Goal: Information Seeking & Learning: Learn about a topic

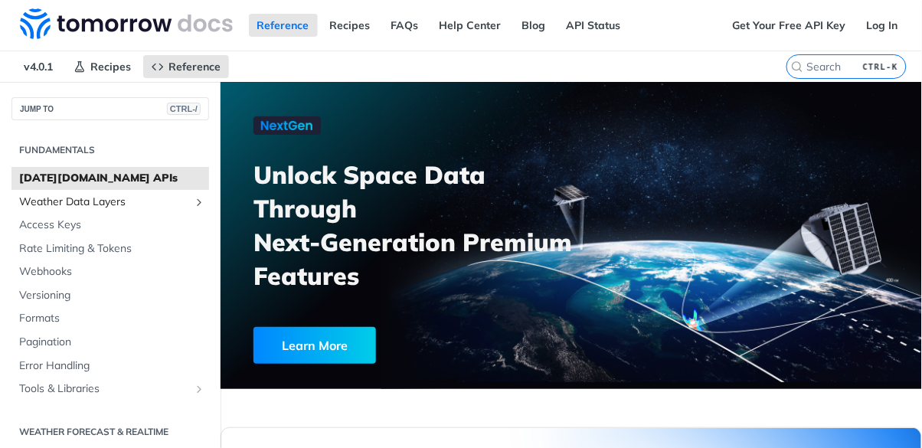
click at [95, 199] on span "Weather Data Layers" at bounding box center [104, 202] width 170 height 15
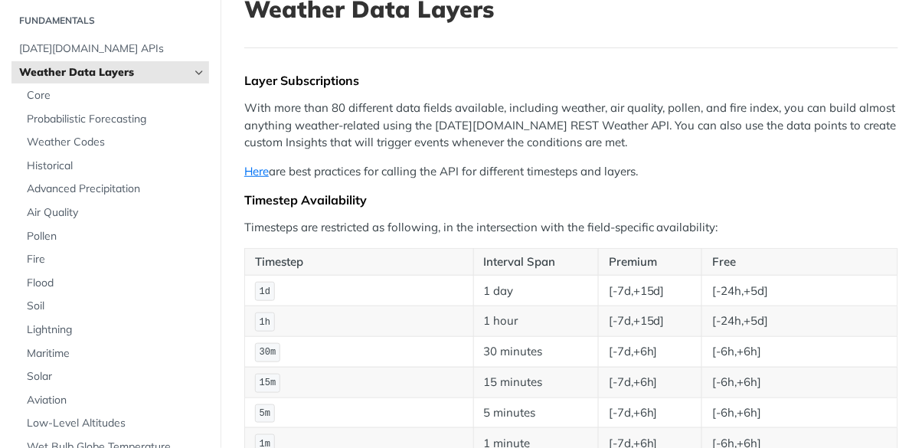
scroll to position [47, 0]
click at [114, 186] on span "Advanced Precipitation" at bounding box center [116, 188] width 178 height 15
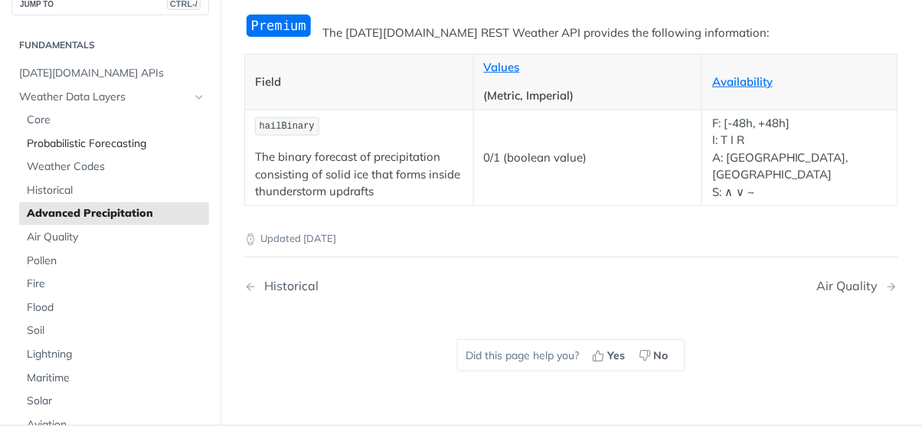
click at [104, 136] on span "Probabilistic Forecasting" at bounding box center [116, 143] width 178 height 15
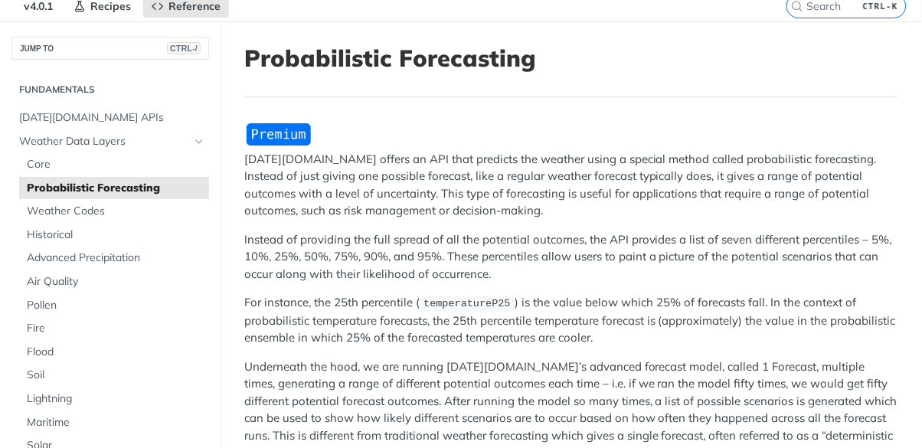
scroll to position [62, 0]
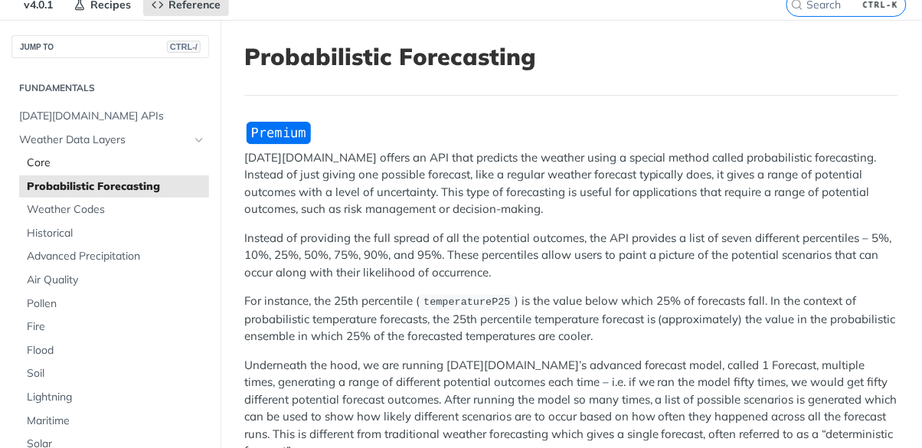
click at [34, 164] on span "Core" at bounding box center [116, 162] width 178 height 15
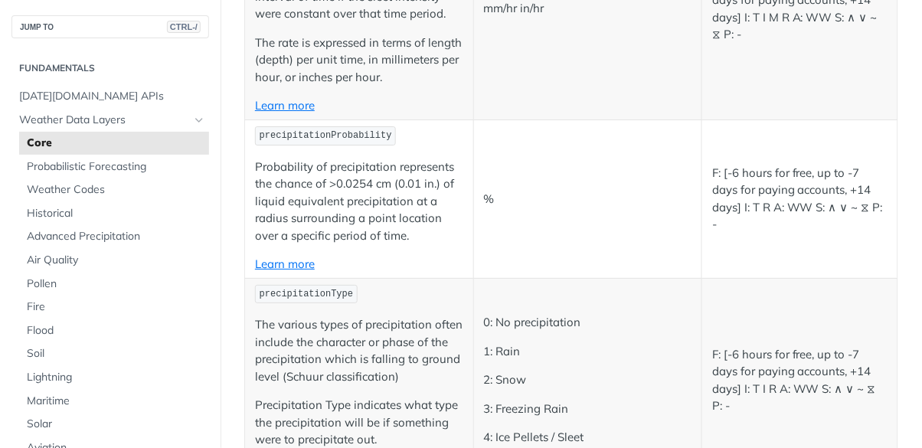
scroll to position [2532, 0]
